Goal: Contribute content

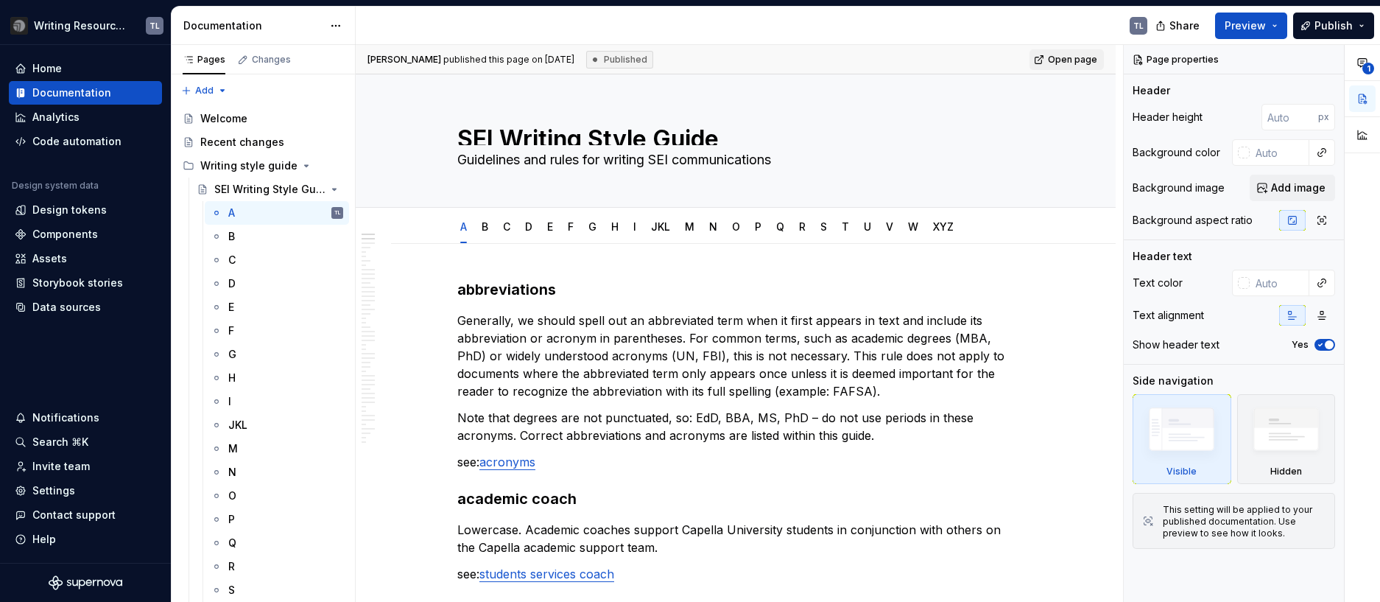
click at [754, 360] on p "Generally, we should spell out an abbreviated term when it first appears in tex…" at bounding box center [735, 356] width 557 height 88
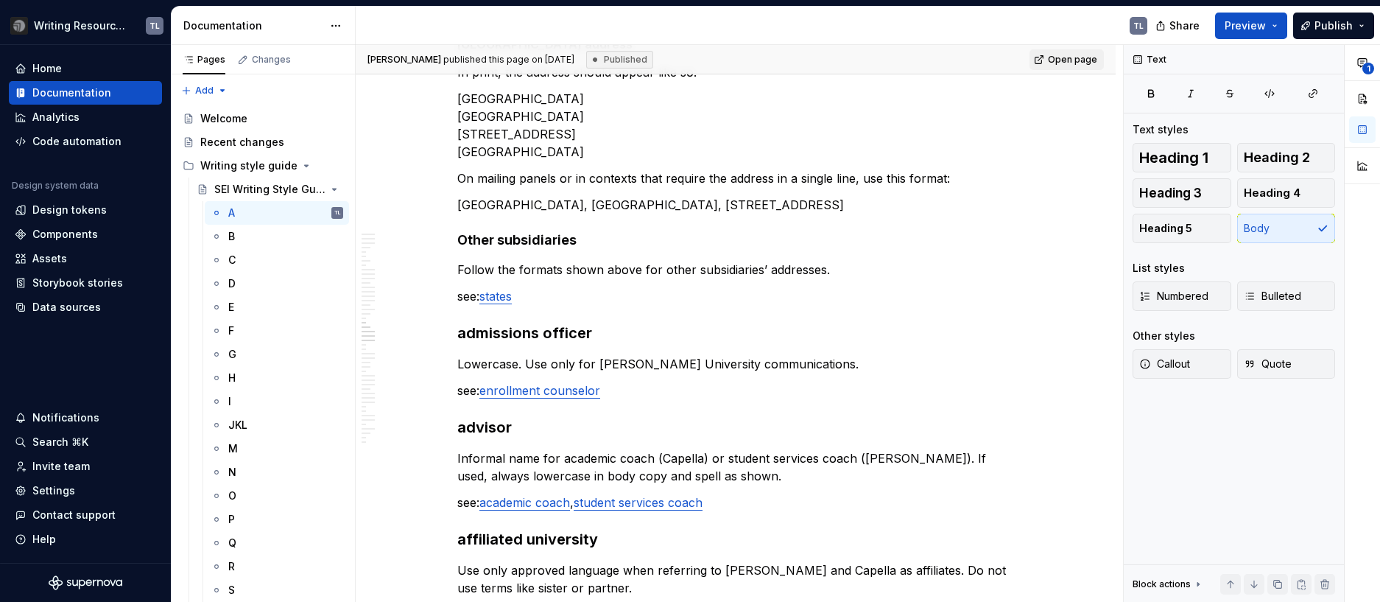
scroll to position [3578, 0]
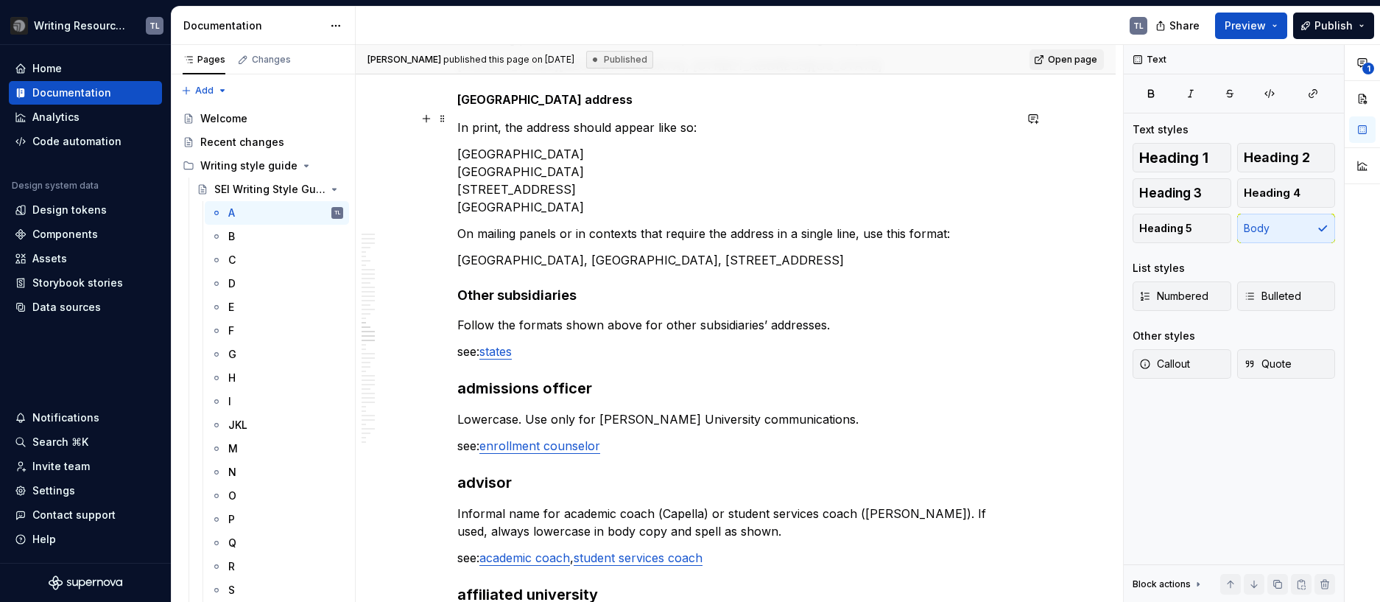
click at [470, 155] on p "[GEOGRAPHIC_DATA] [GEOGRAPHIC_DATA] [STREET_ADDRESS]" at bounding box center [735, 180] width 557 height 71
click at [489, 186] on div "abbreviations Generally, we should spell out an abbreviated term when it first …" at bounding box center [735, 518] width 557 height 7634
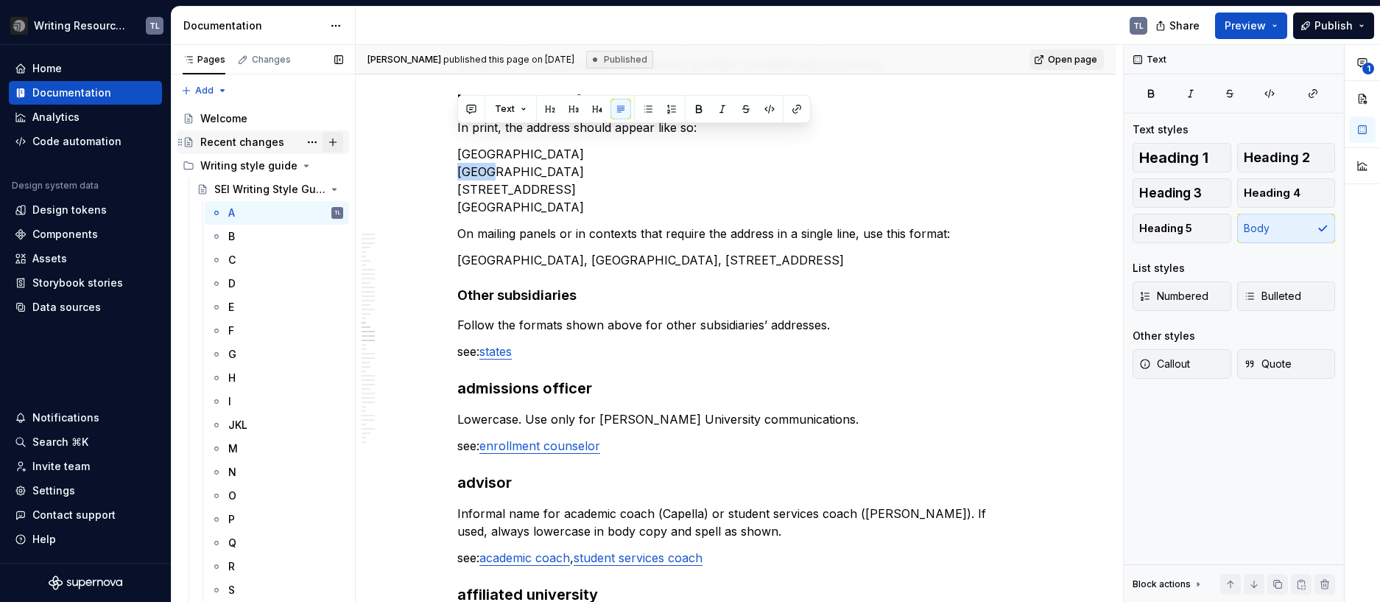
drag, startPoint x: 473, startPoint y: 135, endPoint x: 329, endPoint y: 133, distance: 143.6
click at [329, 133] on div "Pages Changes Add Accessibility guide for tree Page tree. Navigate the tree wit…" at bounding box center [776, 326] width 1209 height 563
copy p
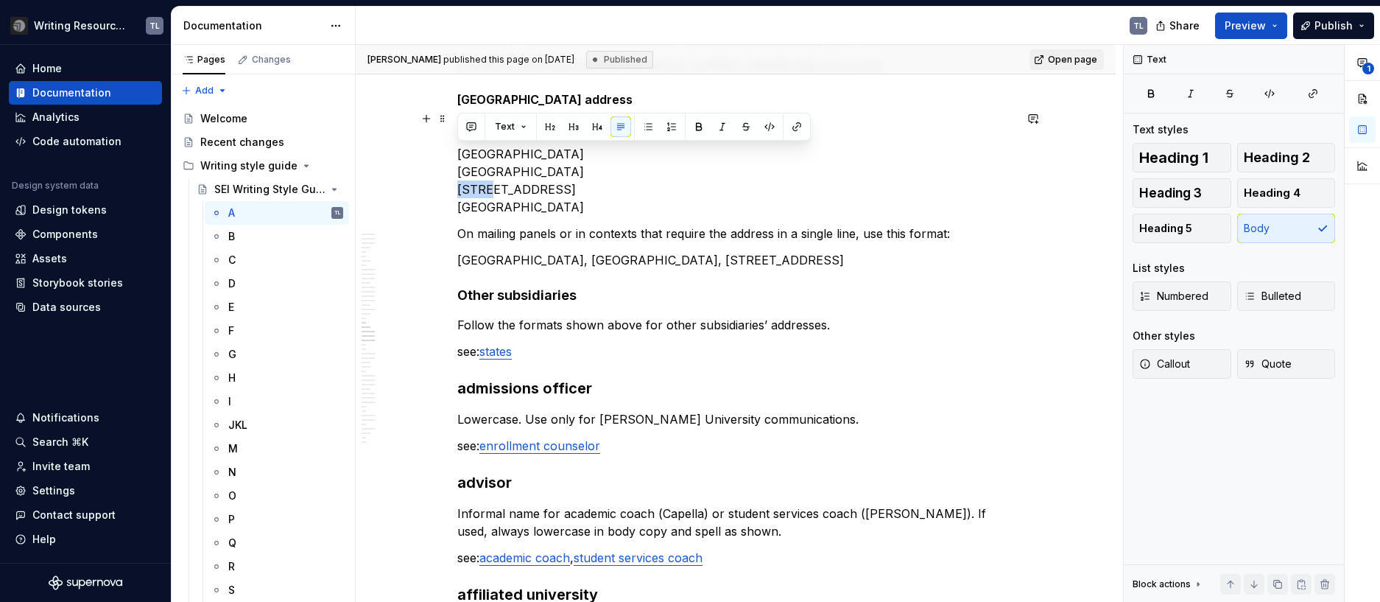
drag, startPoint x: 475, startPoint y: 153, endPoint x: 410, endPoint y: 150, distance: 65.6
click at [410, 150] on div "abbreviations Generally, we should spell out an abbreviated term when it first …" at bounding box center [736, 598] width 760 height 7867
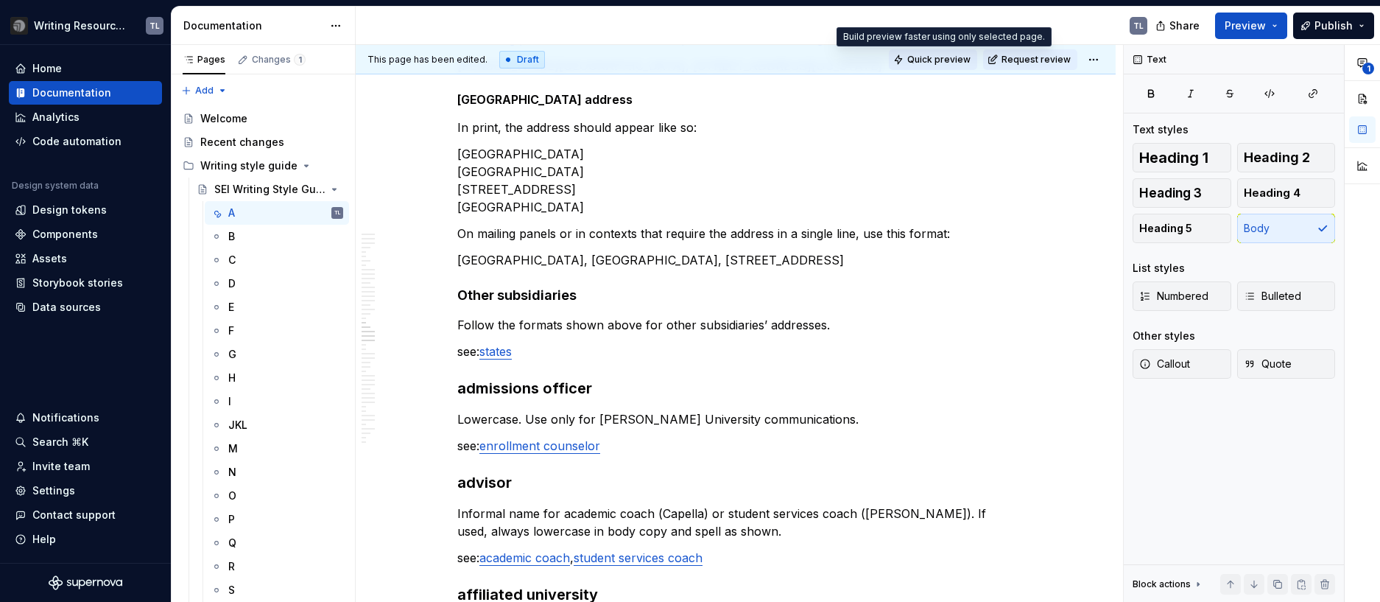
click at [918, 62] on span "Quick preview" at bounding box center [938, 60] width 63 height 12
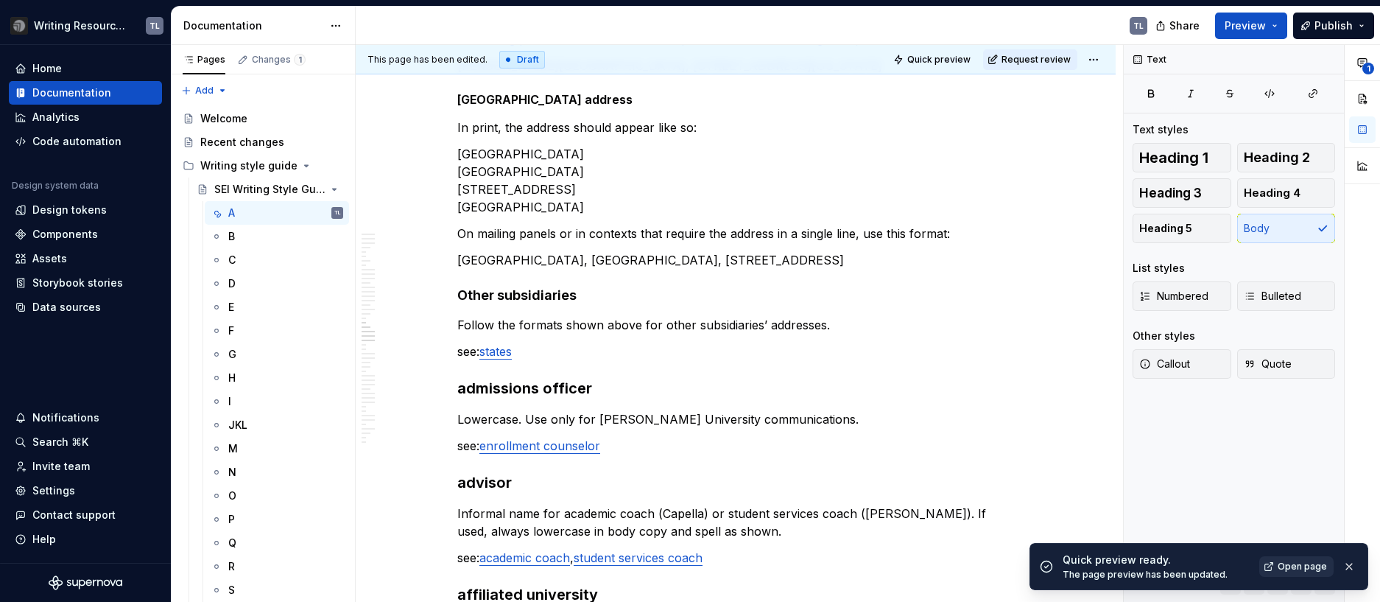
click at [1301, 563] on span "Open page" at bounding box center [1302, 567] width 49 height 12
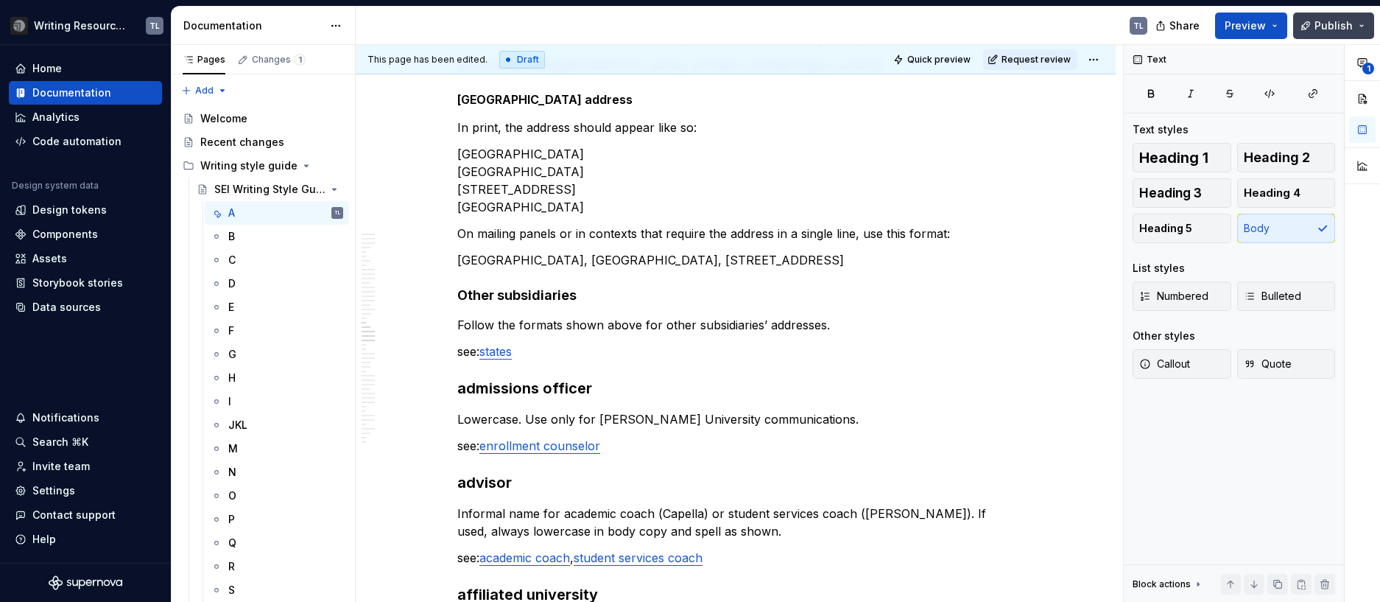
click at [1327, 31] on span "Publish" at bounding box center [1334, 25] width 38 height 15
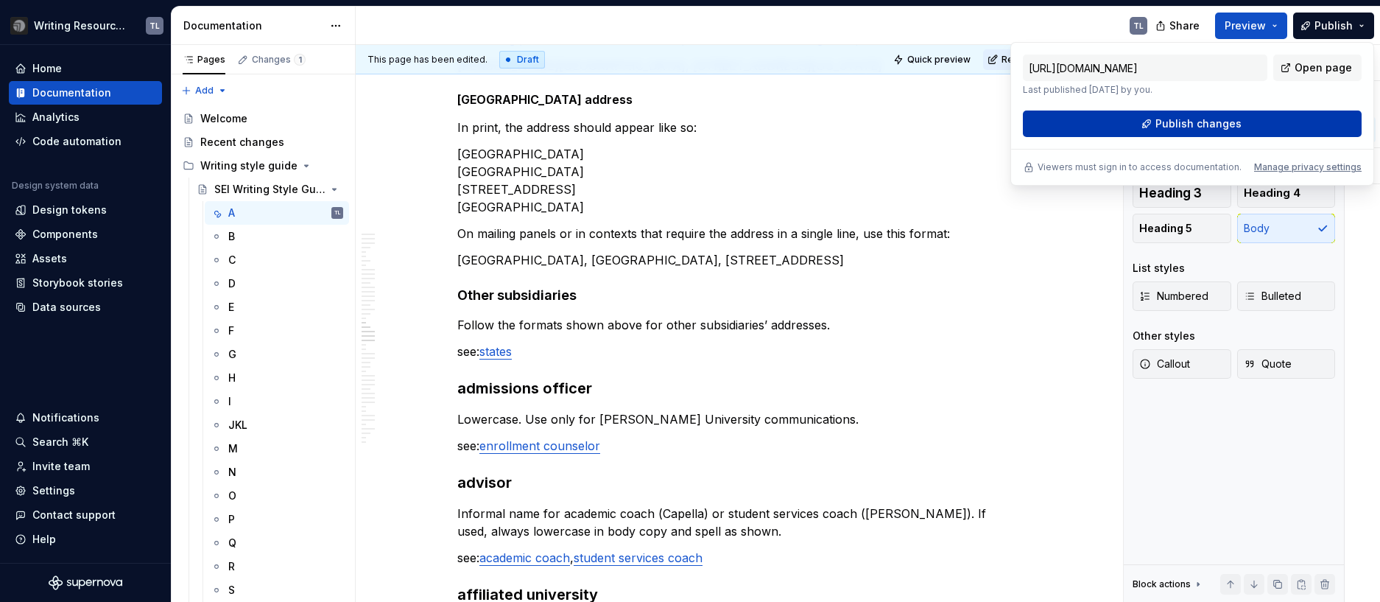
click at [1178, 132] on button "Publish changes" at bounding box center [1192, 123] width 339 height 27
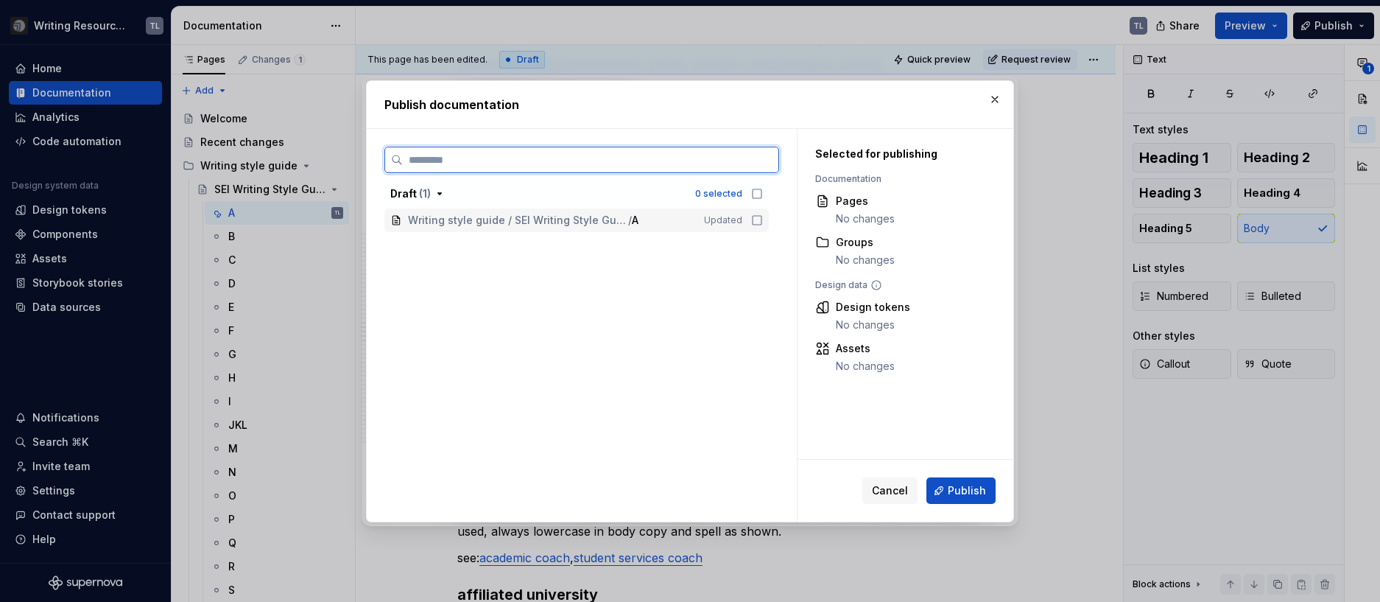
click at [752, 222] on icon at bounding box center [757, 220] width 12 height 12
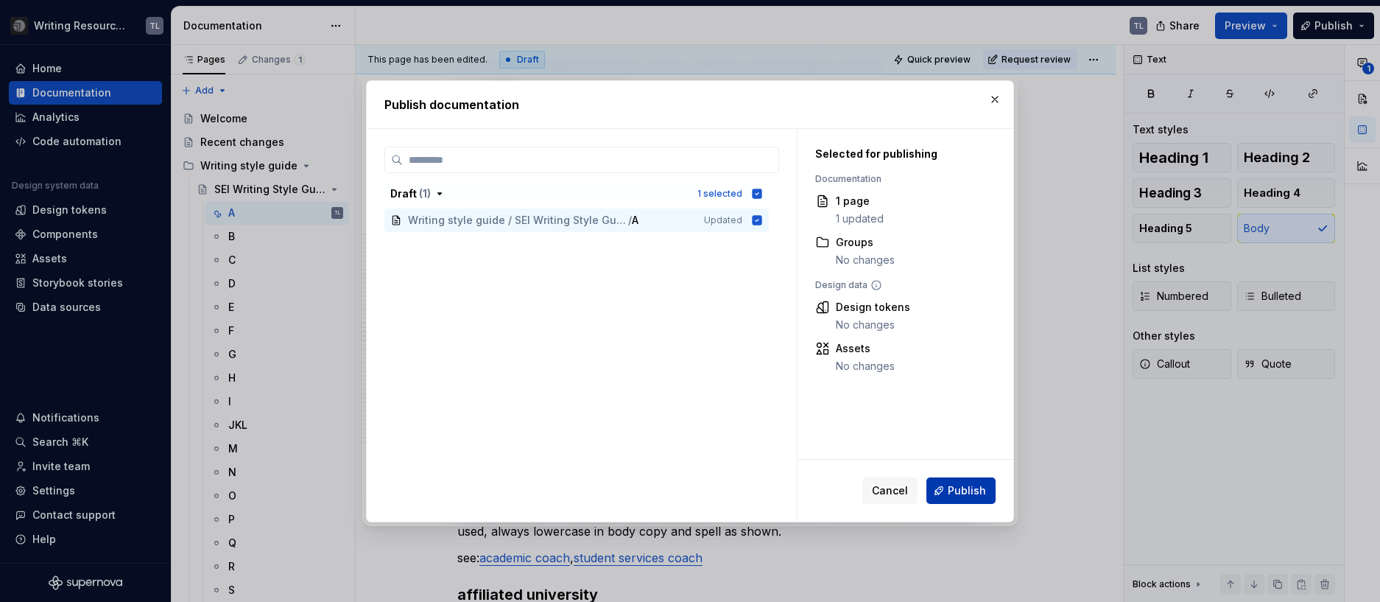
click at [951, 485] on span "Publish" at bounding box center [967, 490] width 38 height 15
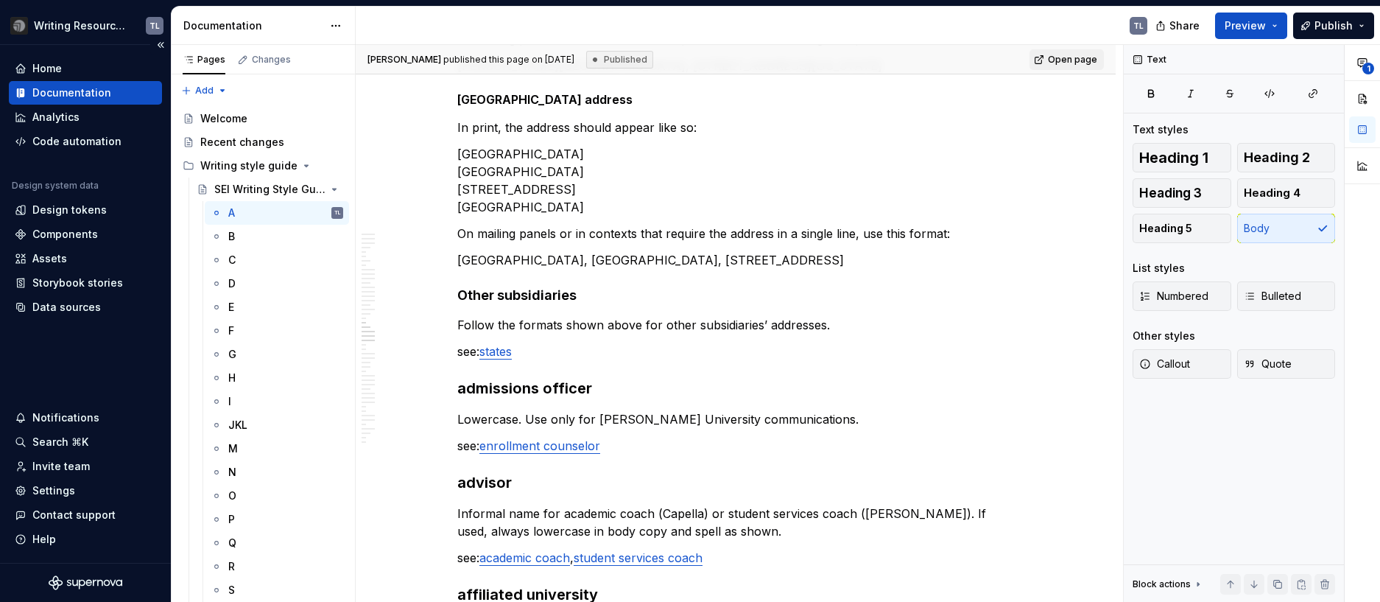
type textarea "*"
